Goal: Task Accomplishment & Management: Complete application form

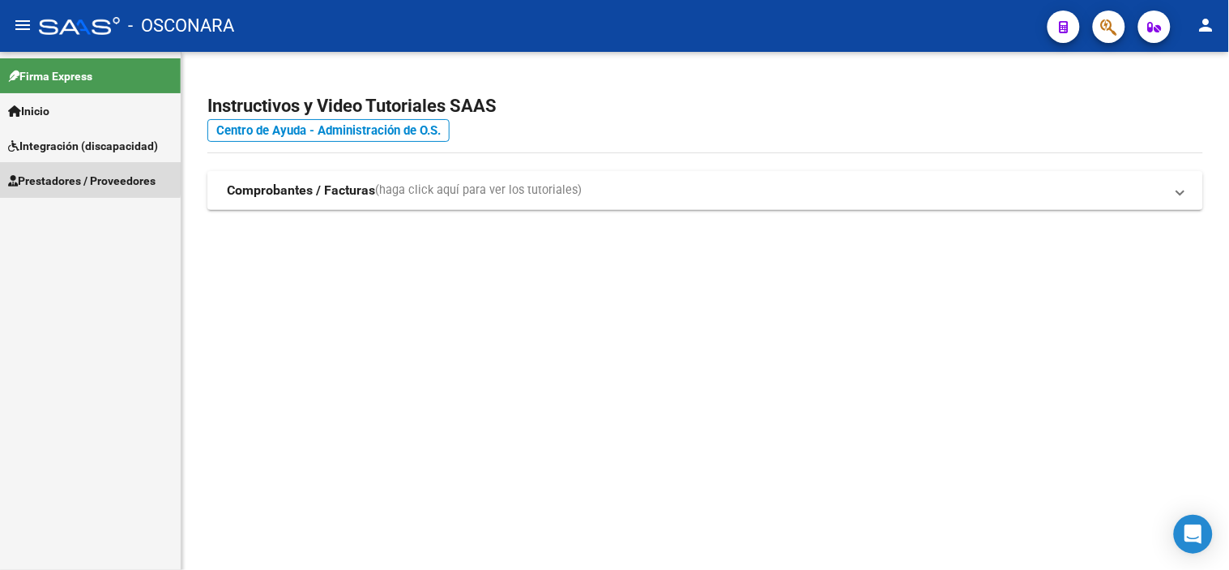
click at [62, 177] on span "Prestadores / Proveedores" at bounding box center [81, 181] width 147 height 18
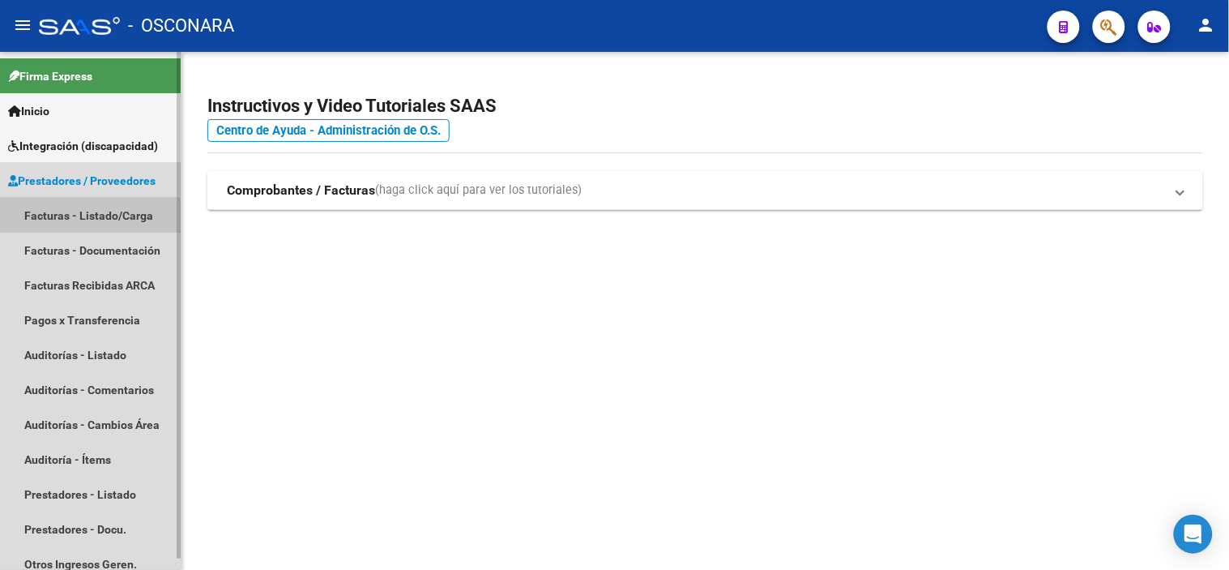
click at [65, 219] on link "Facturas - Listado/Carga" at bounding box center [90, 215] width 181 height 35
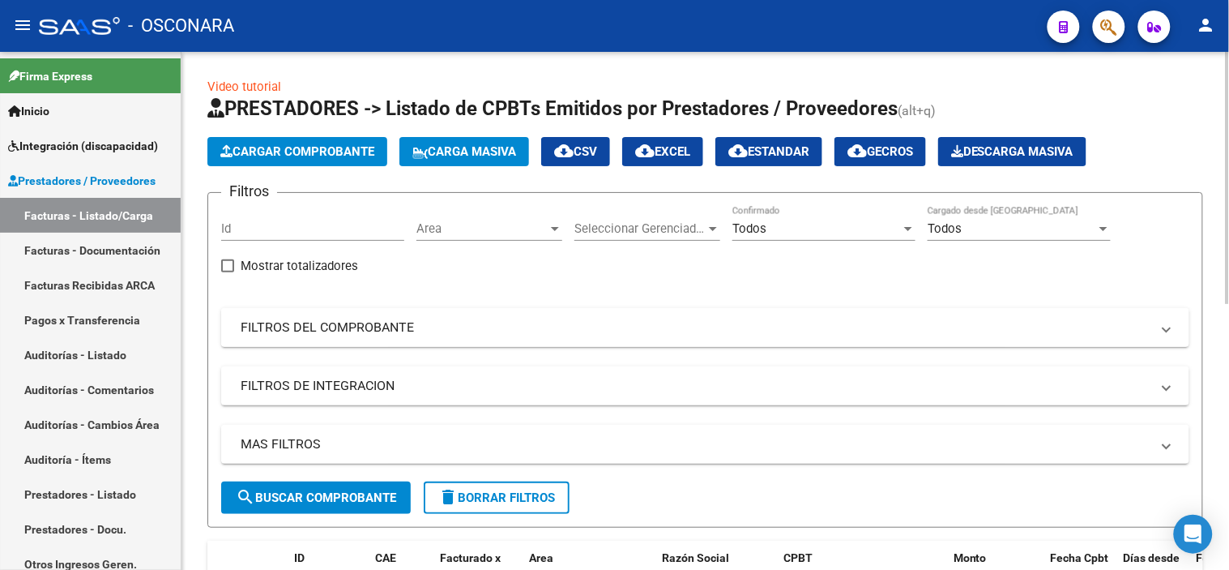
click at [305, 330] on mat-panel-title "FILTROS DEL COMPROBANTE" at bounding box center [696, 327] width 910 height 18
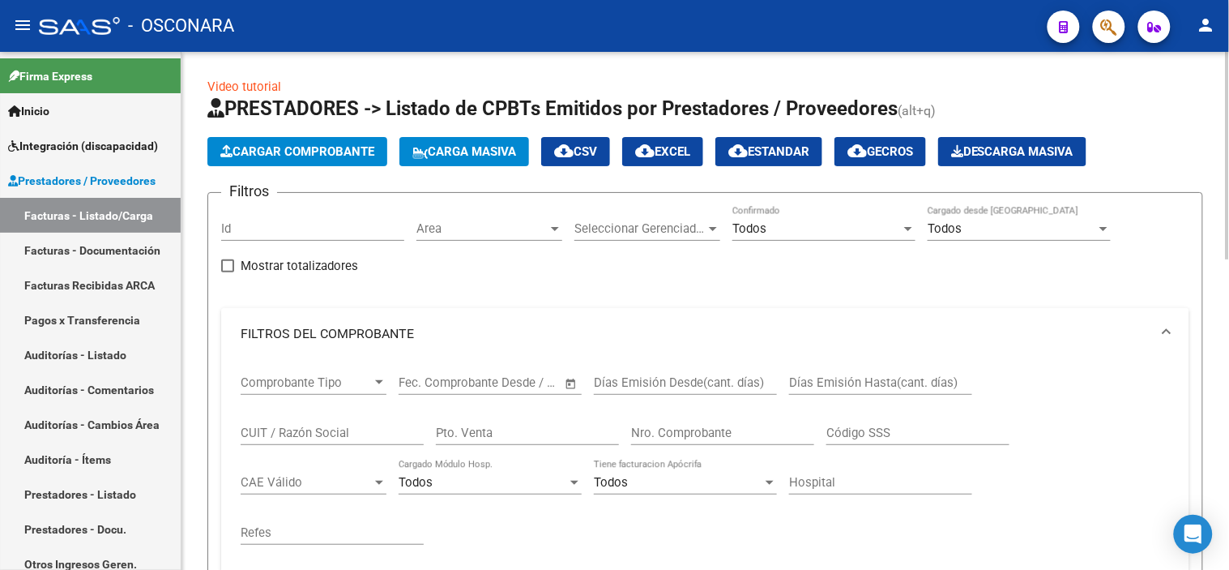
click at [504, 435] on input "Pto. Venta" at bounding box center [527, 432] width 183 height 15
click at [652, 433] on input "Nro. Comprobante" at bounding box center [722, 432] width 183 height 15
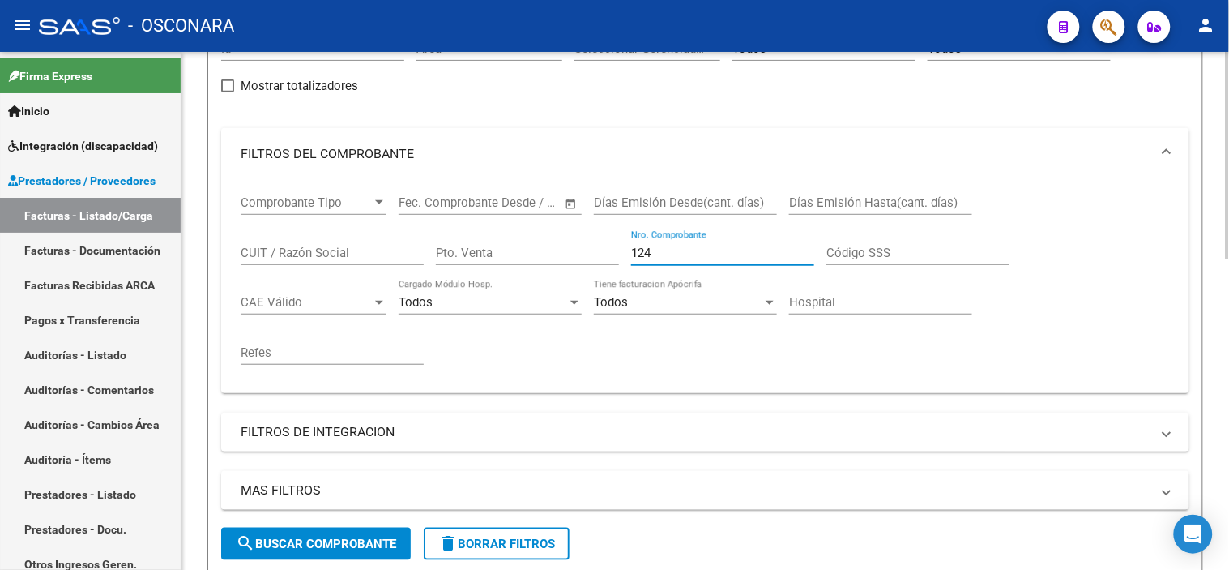
type input "124"
click at [359, 539] on span "search Buscar Comprobante" at bounding box center [316, 543] width 160 height 15
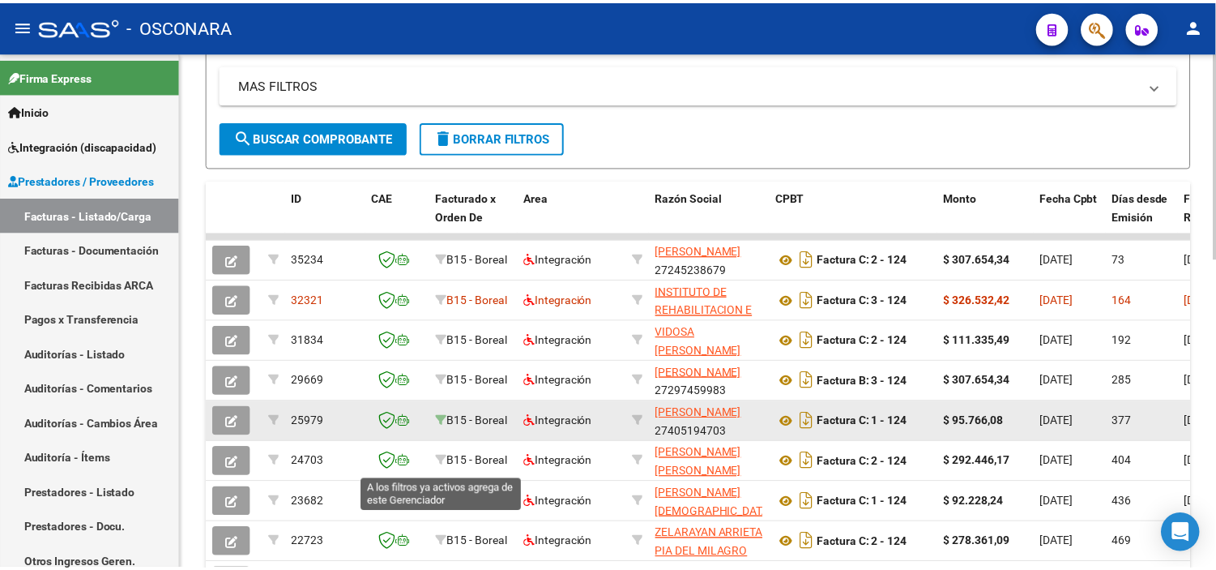
scroll to position [630, 0]
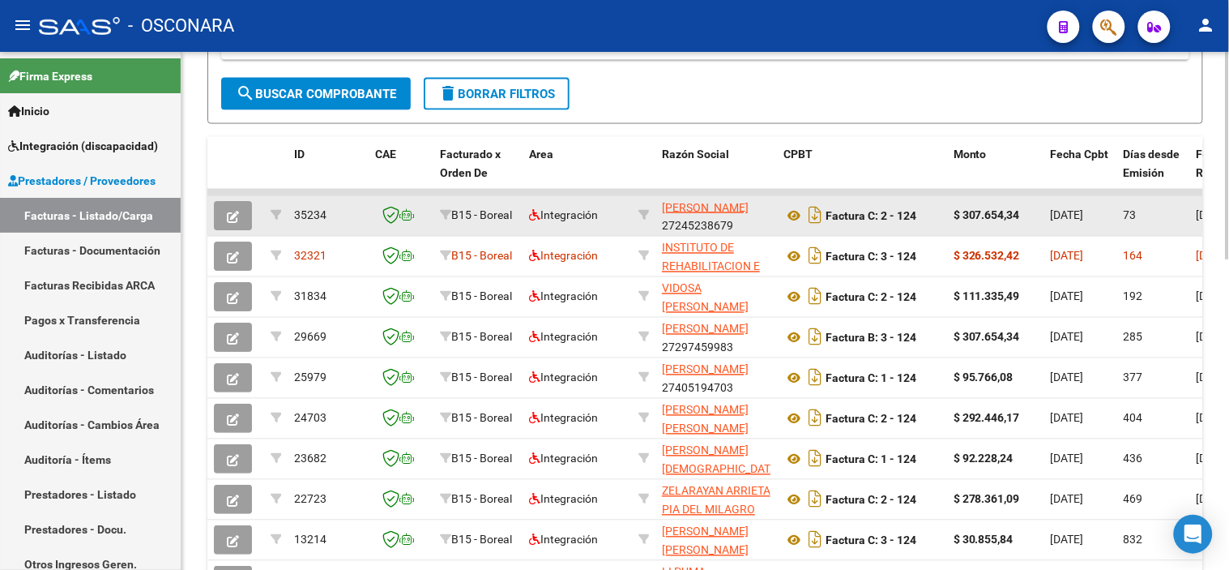
click at [224, 219] on button "button" at bounding box center [233, 215] width 38 height 29
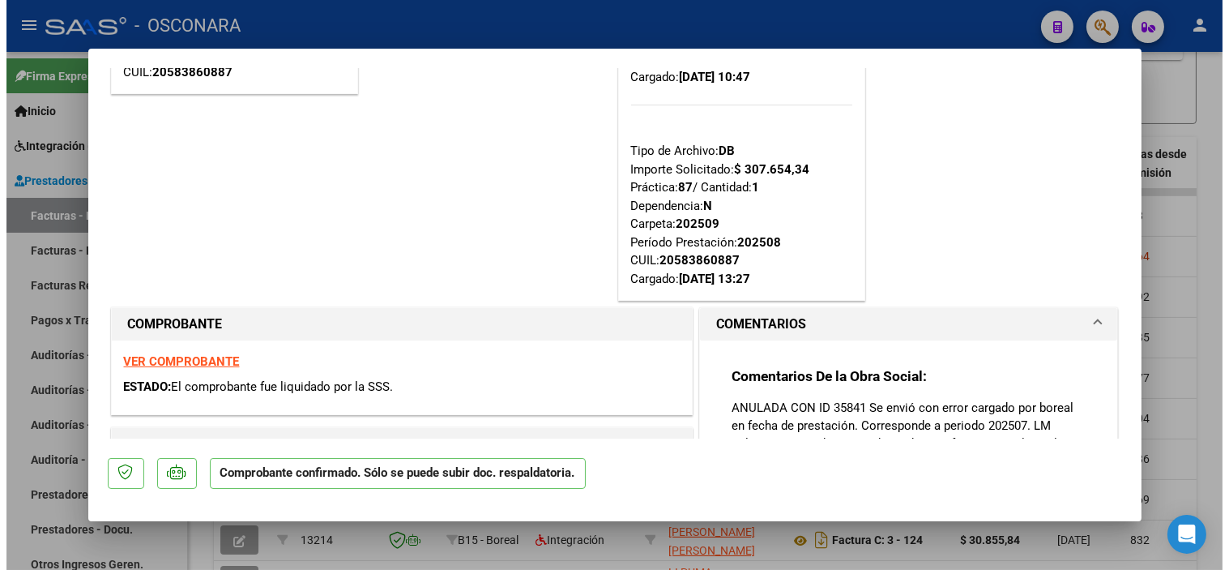
scroll to position [180, 0]
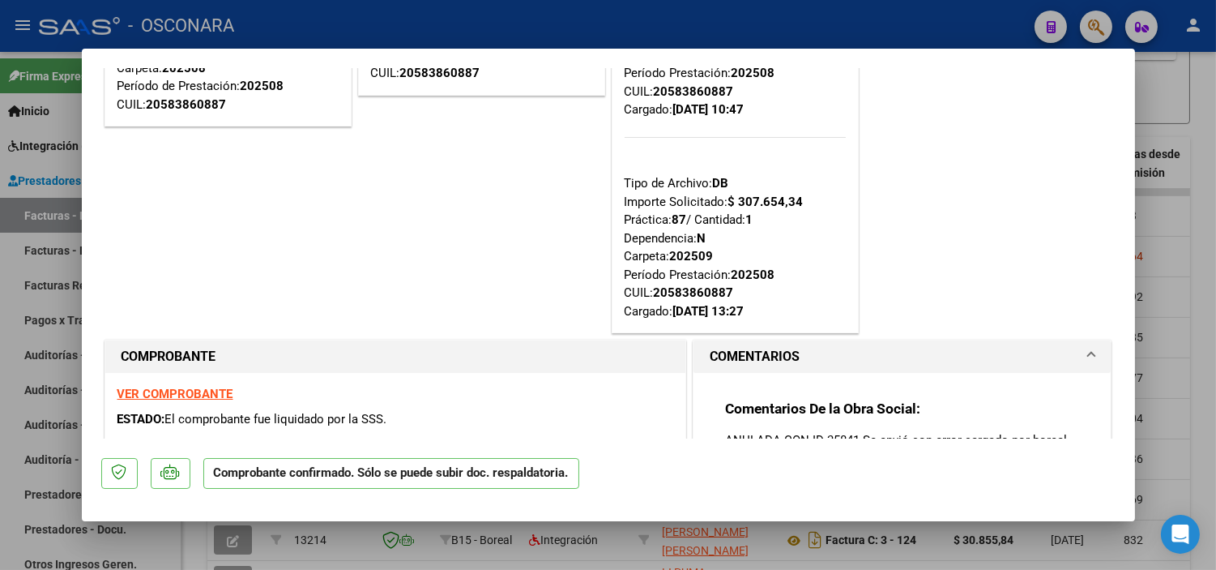
click at [1185, 270] on div at bounding box center [608, 285] width 1216 height 570
type input "$ 0,00"
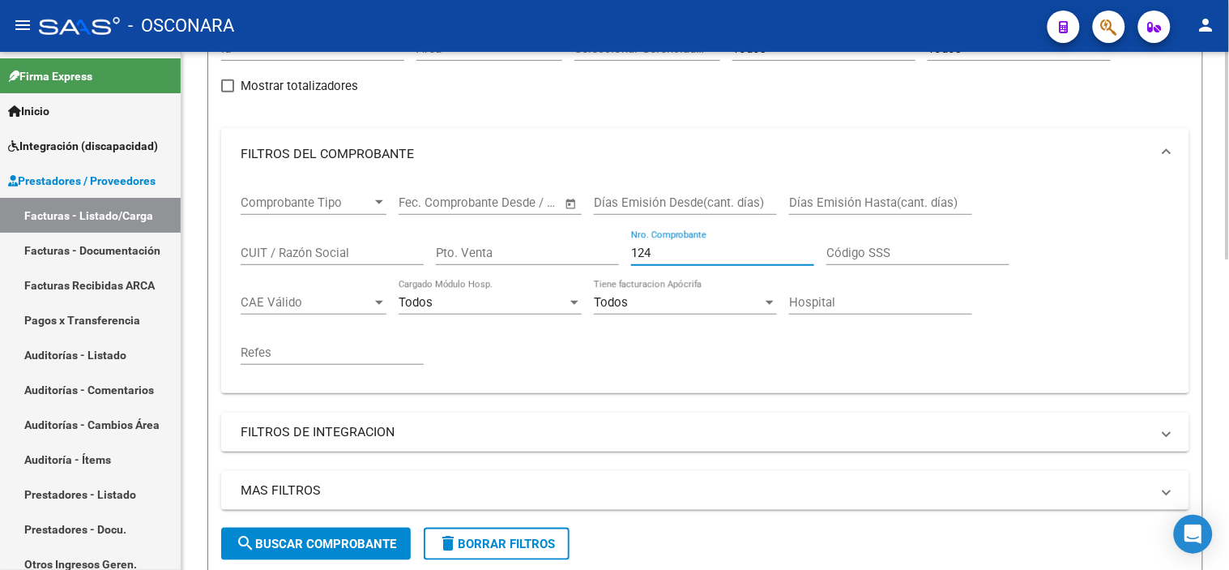
drag, startPoint x: 661, startPoint y: 253, endPoint x: 618, endPoint y: 256, distance: 43.1
click at [619, 255] on div "Comprobante Tipo Comprobante Tipo Fecha inicio – Fecha fin Fec. Comprobante Des…" at bounding box center [705, 280] width 929 height 200
type input "137"
click at [292, 553] on button "search Buscar Comprobante" at bounding box center [316, 543] width 190 height 32
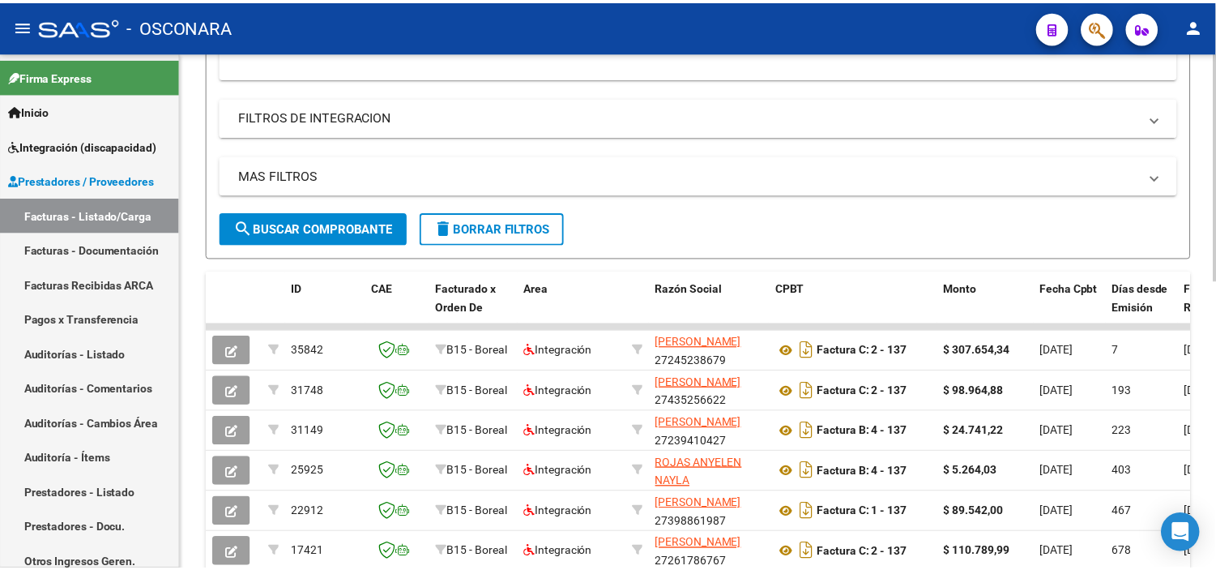
scroll to position [540, 0]
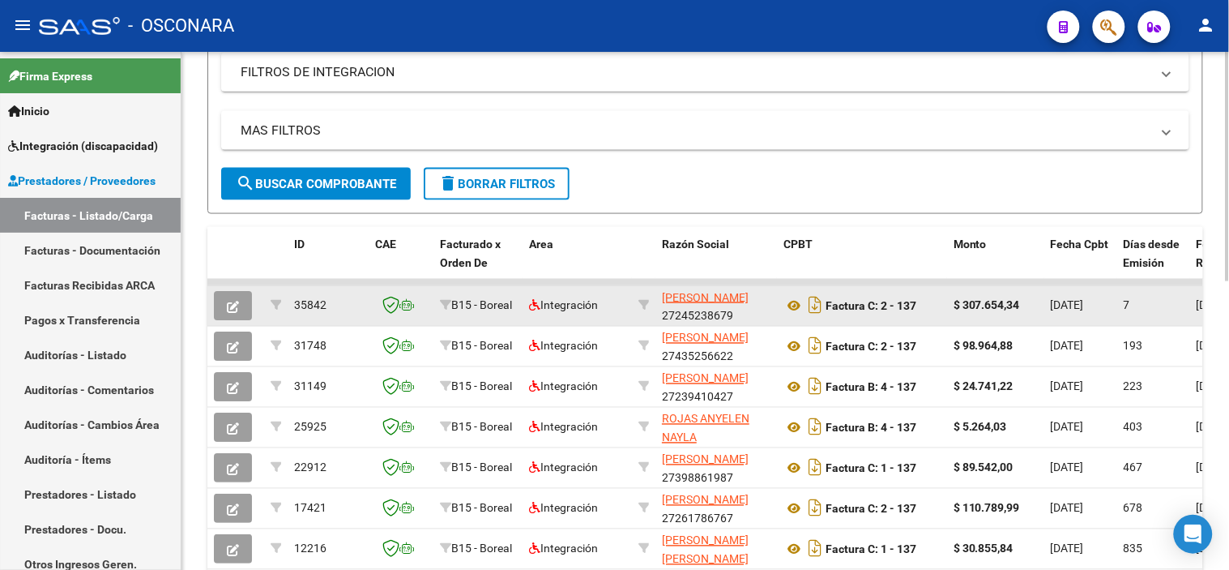
click at [233, 309] on icon "button" at bounding box center [233, 307] width 12 height 12
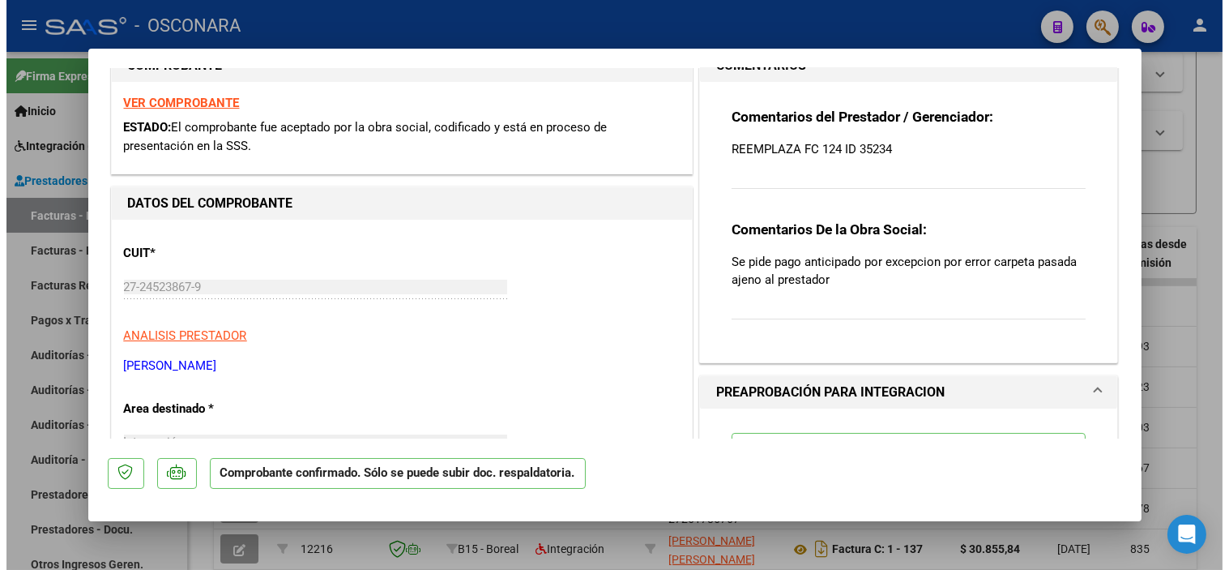
scroll to position [180, 0]
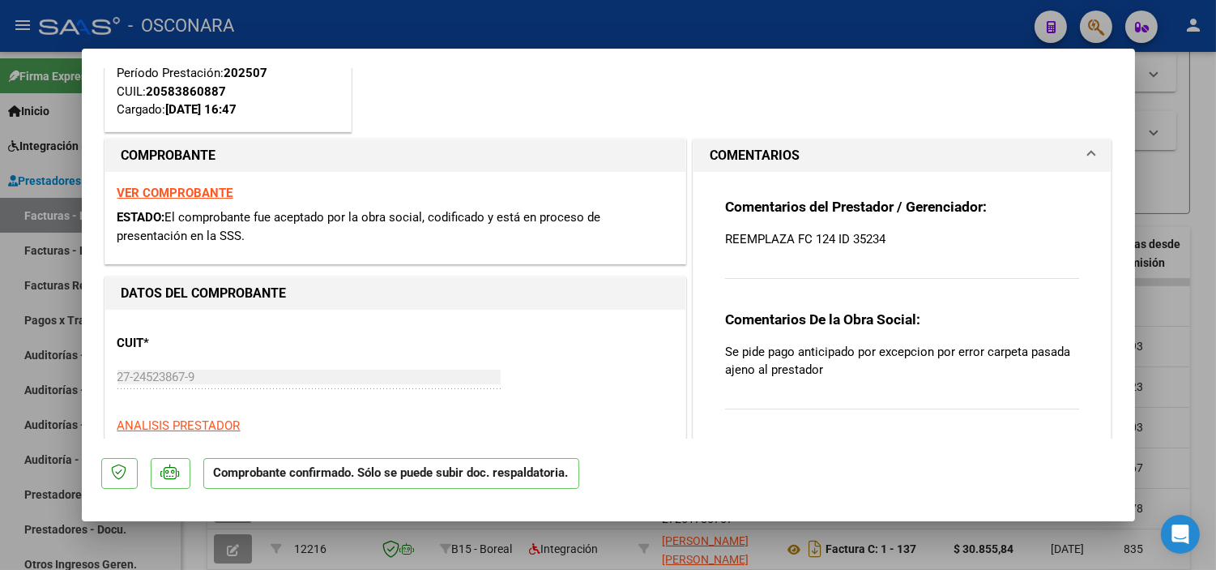
click at [1206, 400] on div at bounding box center [608, 285] width 1216 height 570
type input "$ 0,00"
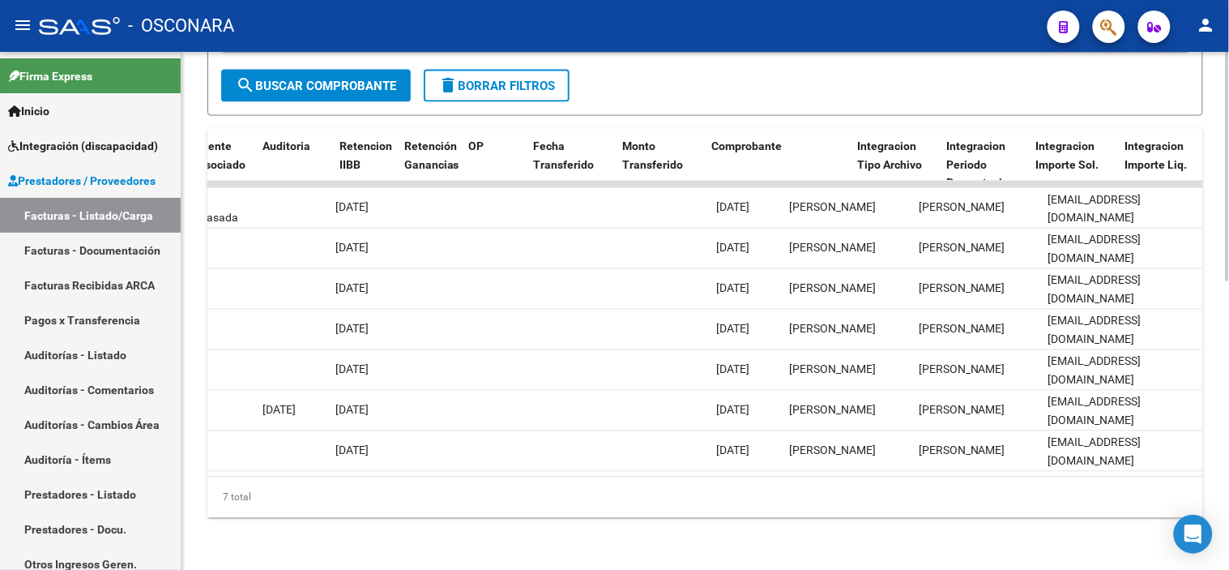
scroll to position [0, 0]
